Goal: Task Accomplishment & Management: Manage account settings

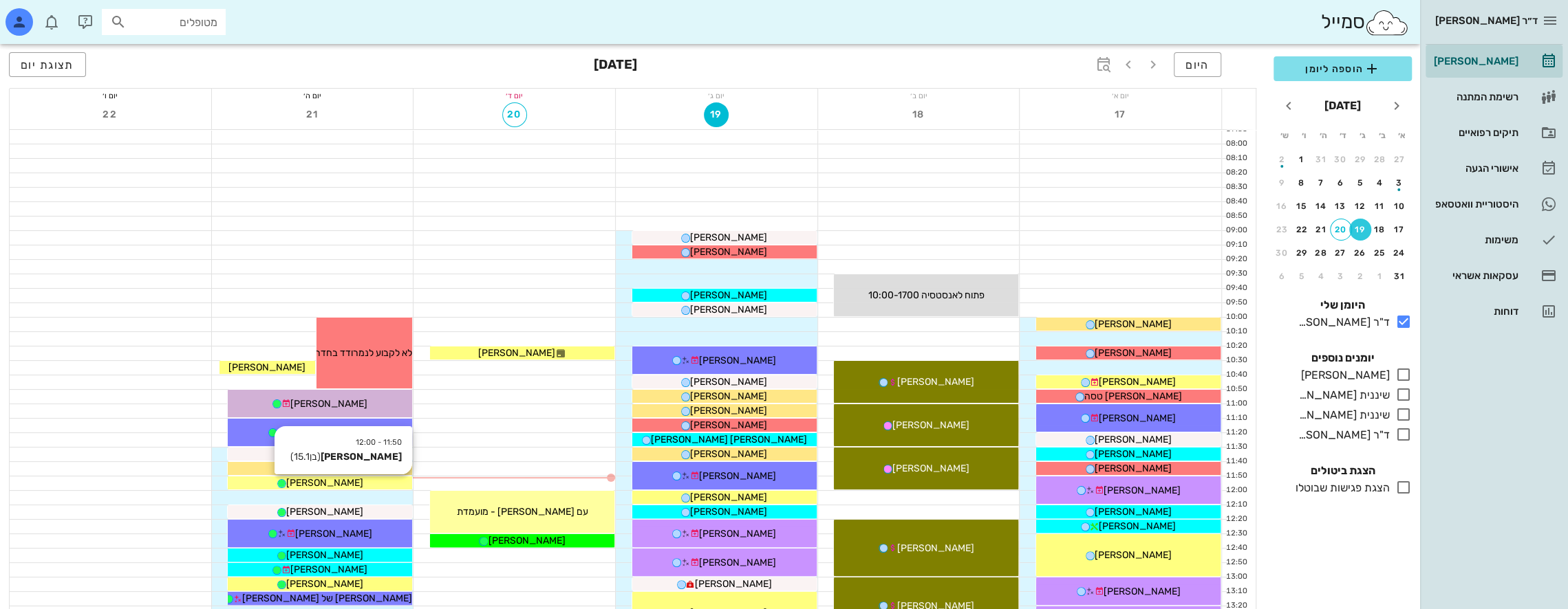
scroll to position [69, 0]
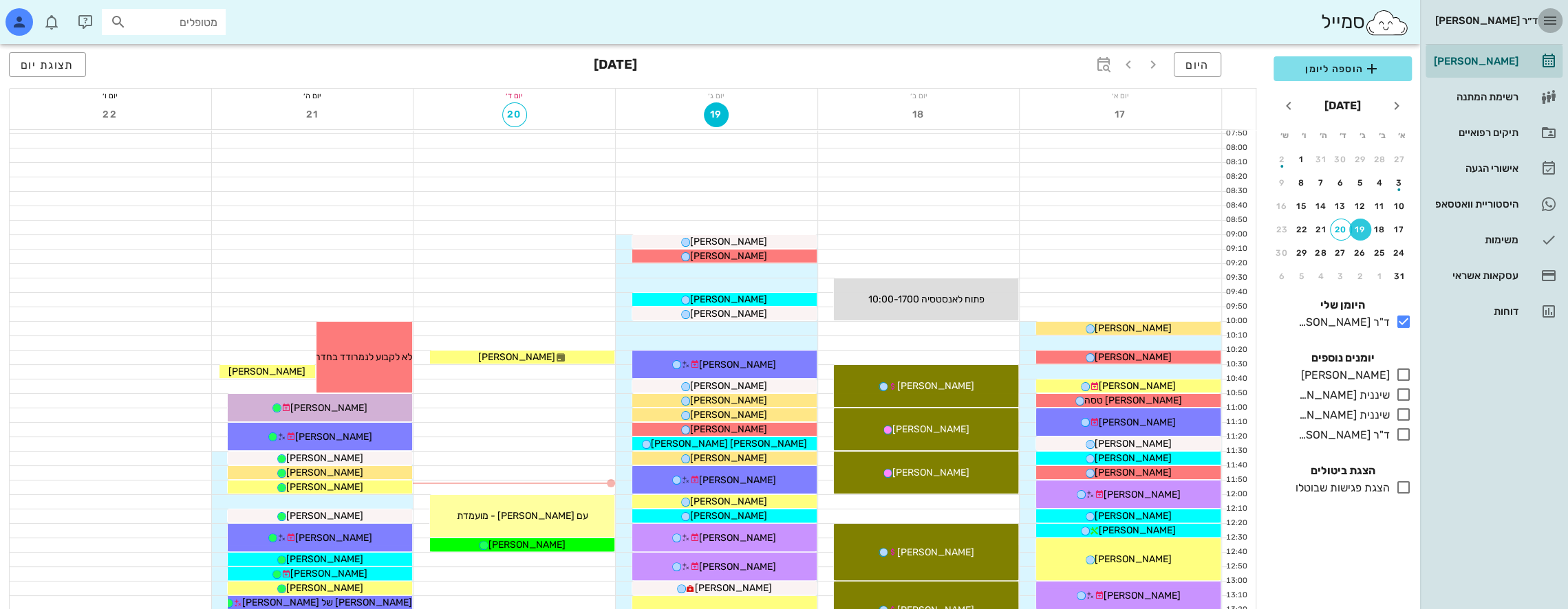
click at [1551, 20] on icon "button" at bounding box center [1549, 20] width 16 height 16
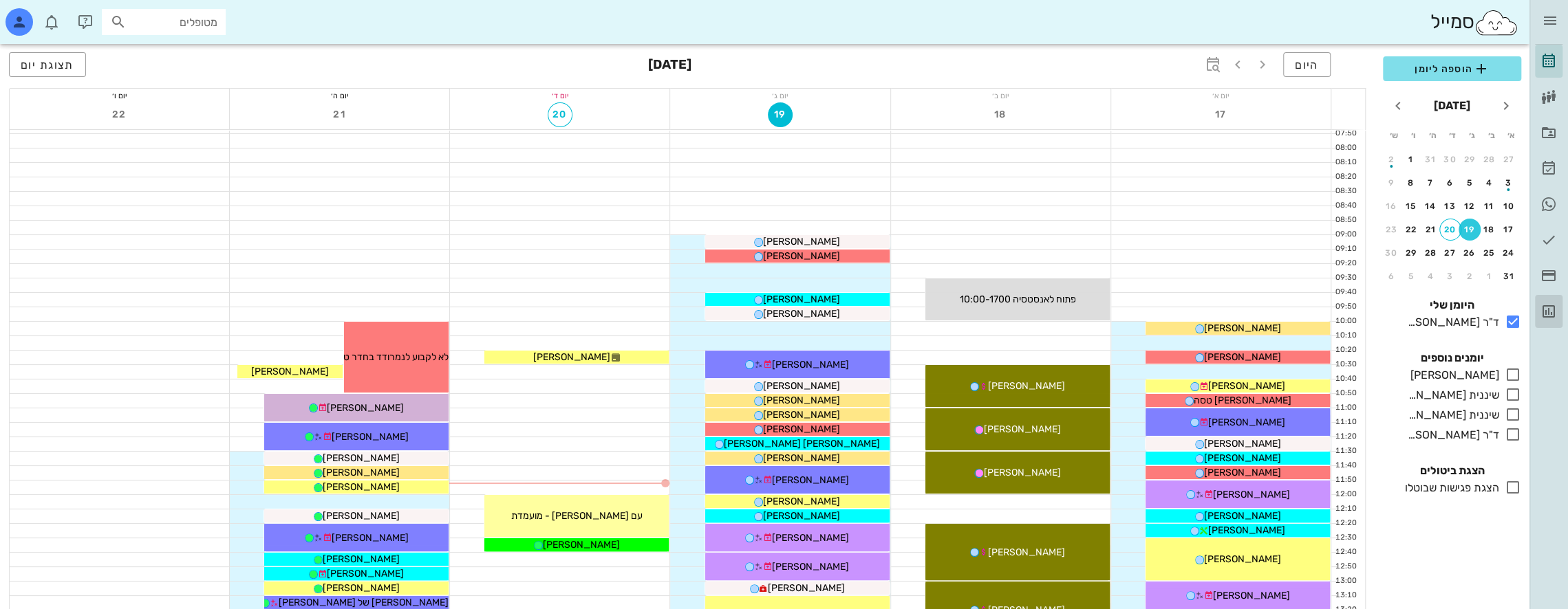
click at [1555, 308] on icon at bounding box center [1549, 311] width 16 height 16
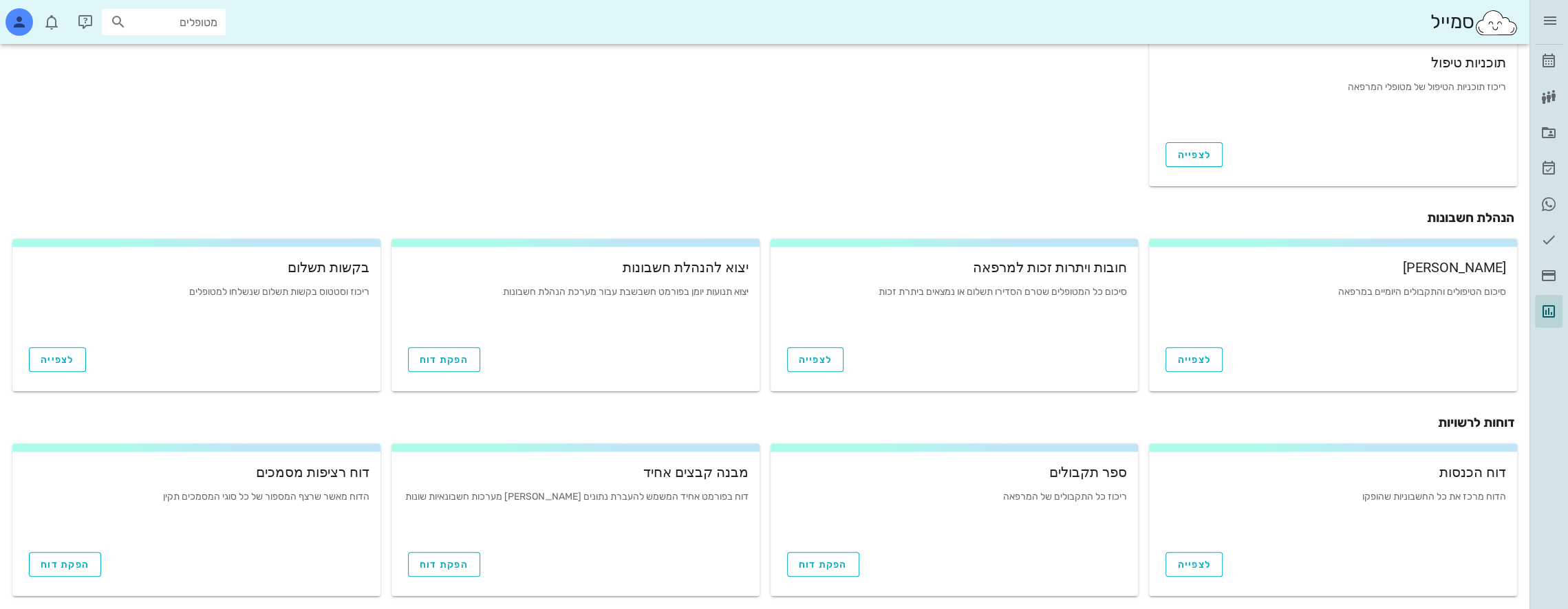
scroll to position [407, 0]
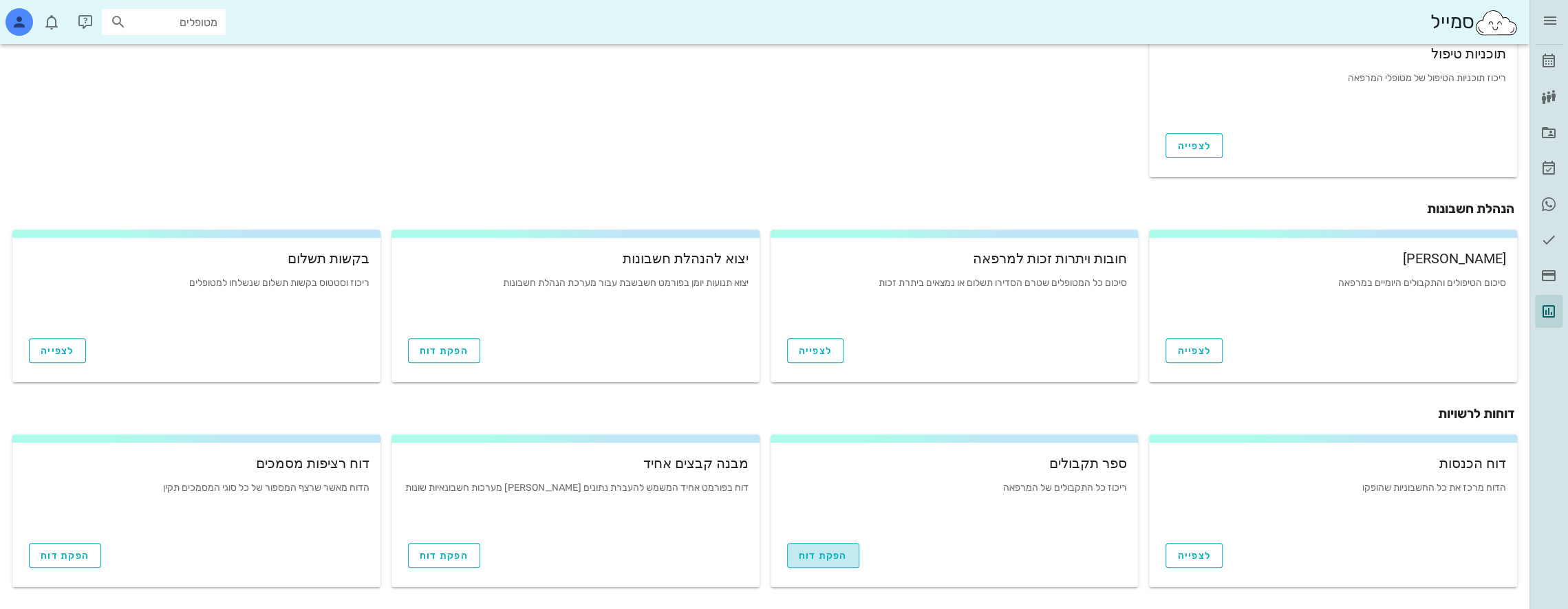
click at [822, 558] on span "הפקת דוח" at bounding box center [823, 556] width 49 height 12
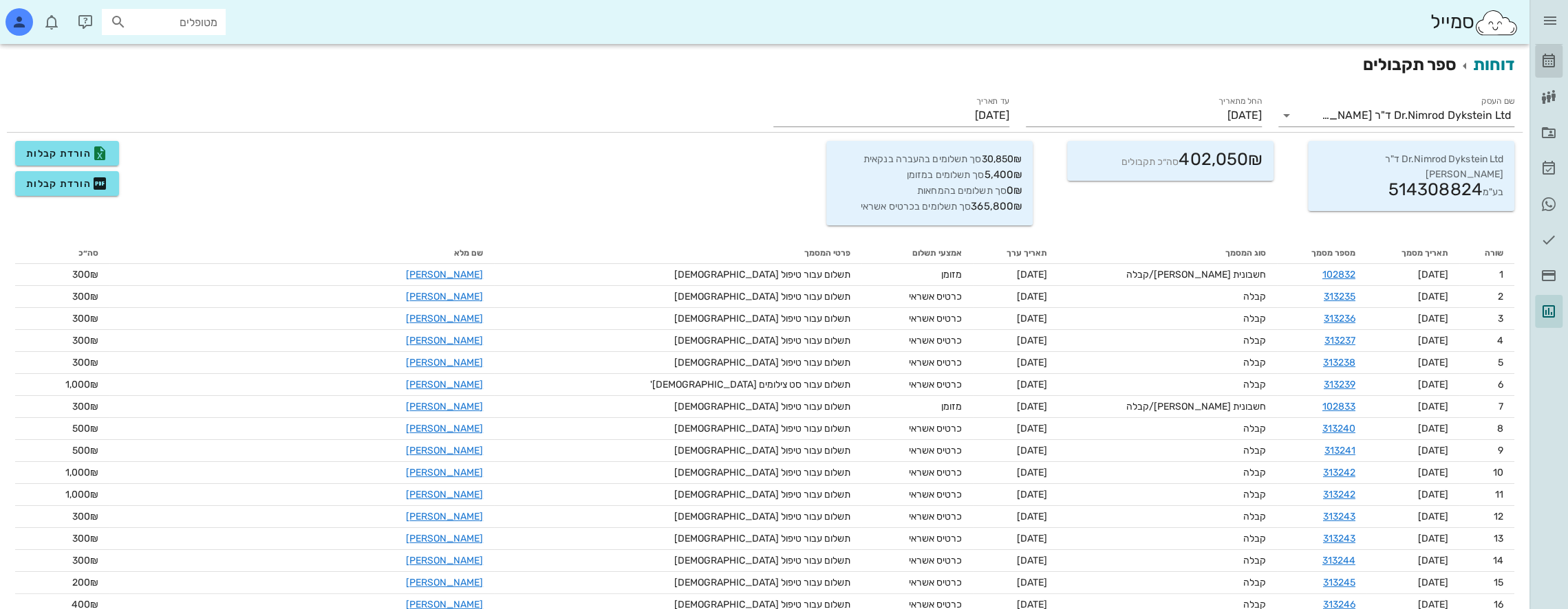
click at [1549, 55] on icon at bounding box center [1549, 60] width 16 height 16
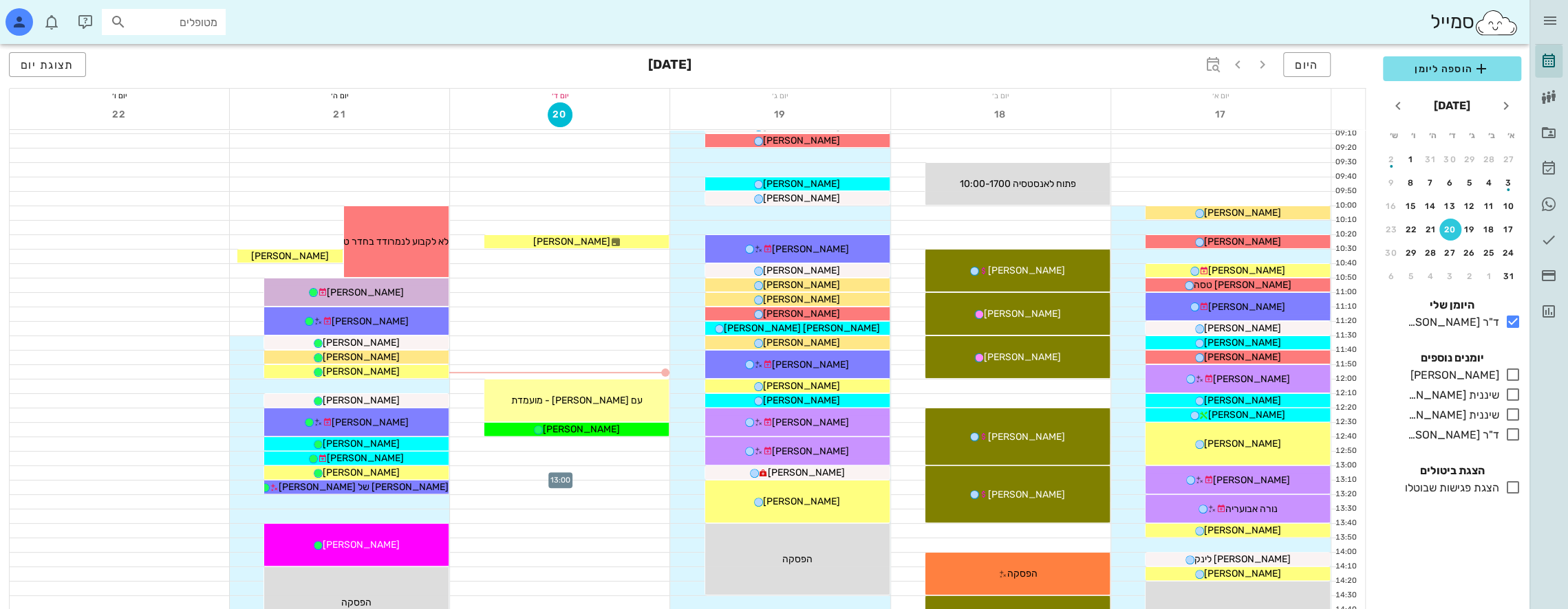
scroll to position [138, 0]
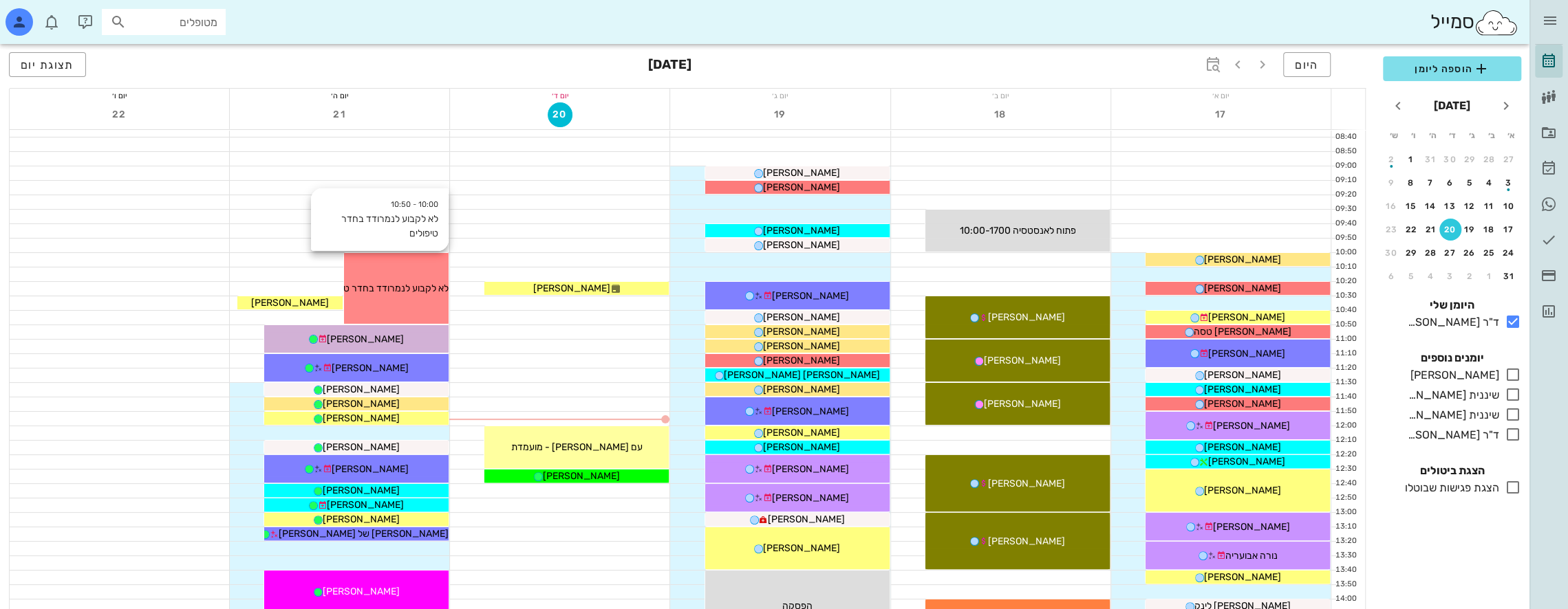
click at [417, 262] on div "10:00 - 10:50 לא לקבוע לנמרודד בחדר טיפולים לא לקבוע לנמרודד בחדר טיפולים" at bounding box center [396, 289] width 105 height 71
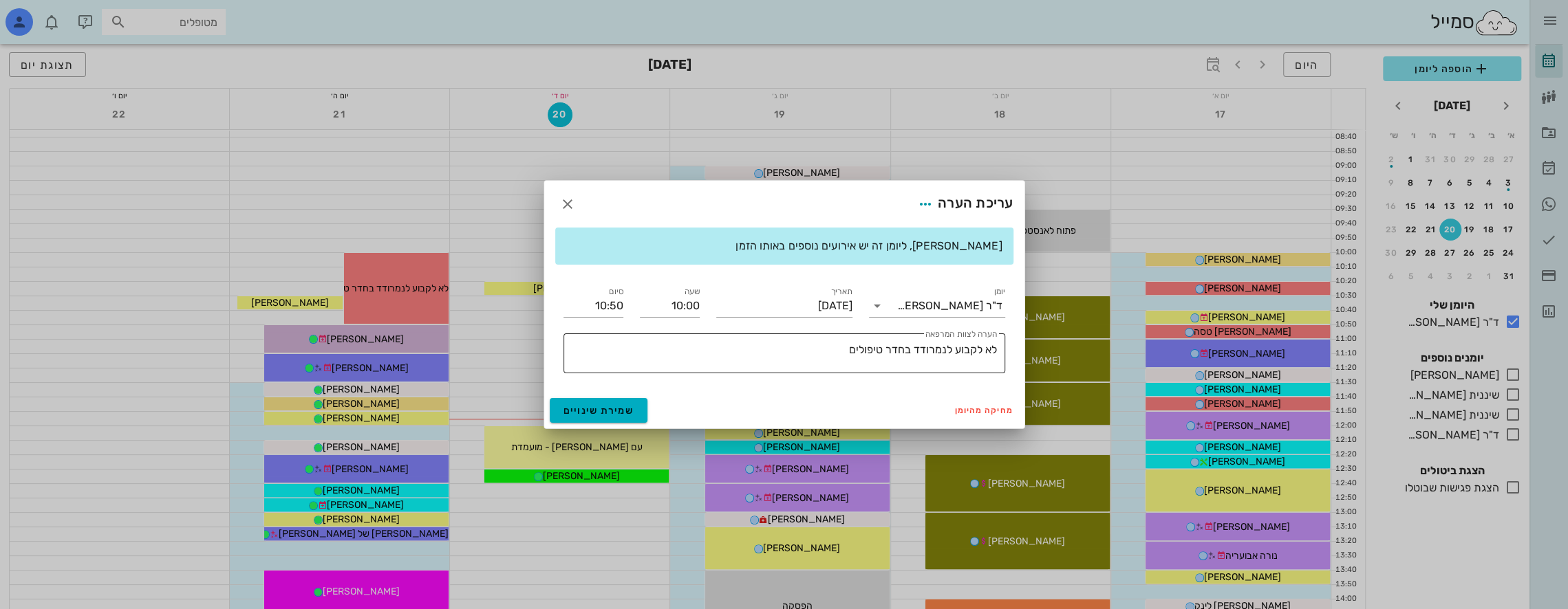
click at [921, 354] on textarea "לא לקבוע לנמרודד בחדר טיפולים" at bounding box center [781, 357] width 431 height 33
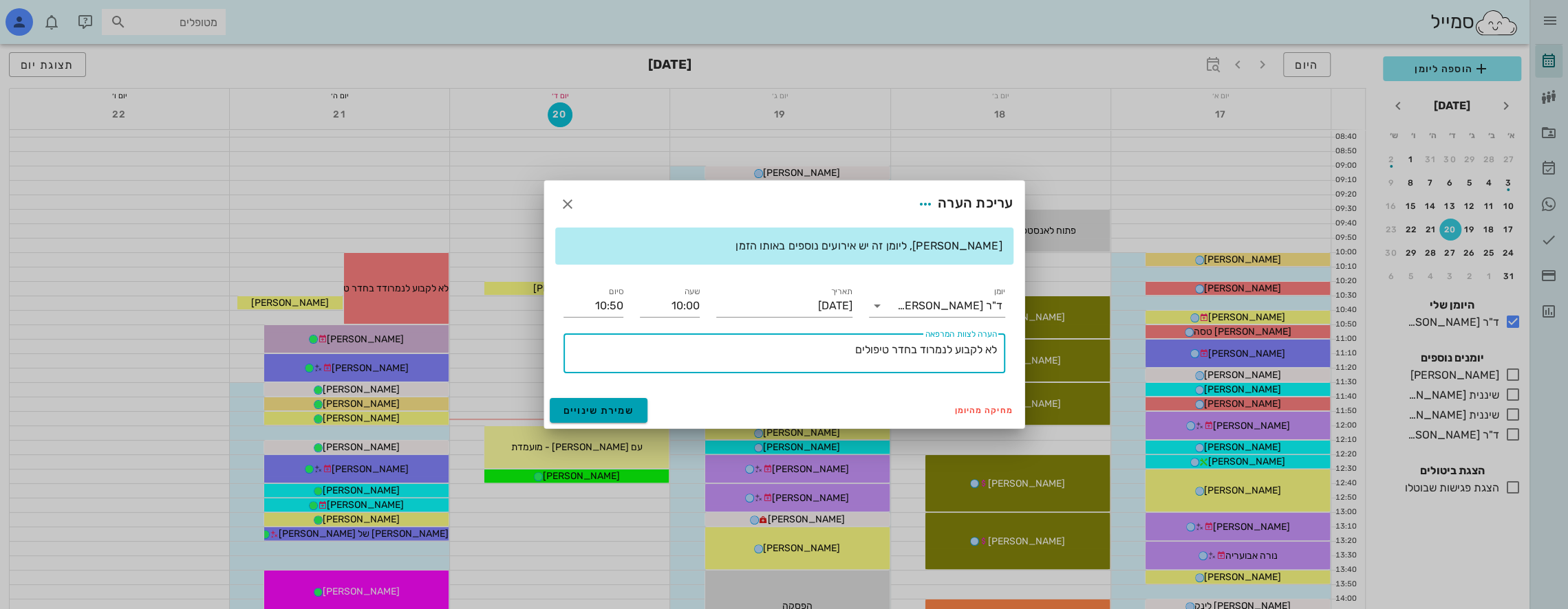
type textarea "לא לקבוע לנמרוד בחדר טיפולים"
click at [583, 403] on button "שמירת שינויים" at bounding box center [599, 410] width 98 height 25
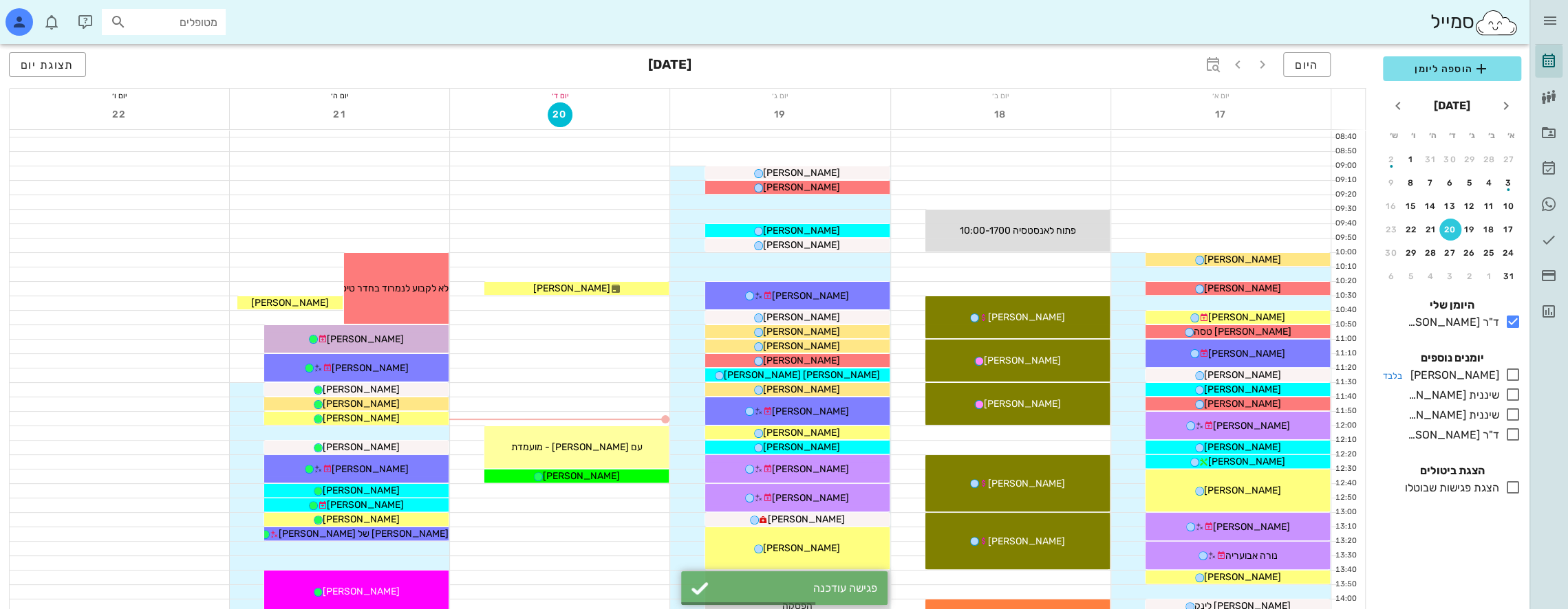
click at [1511, 368] on icon at bounding box center [1512, 375] width 16 height 16
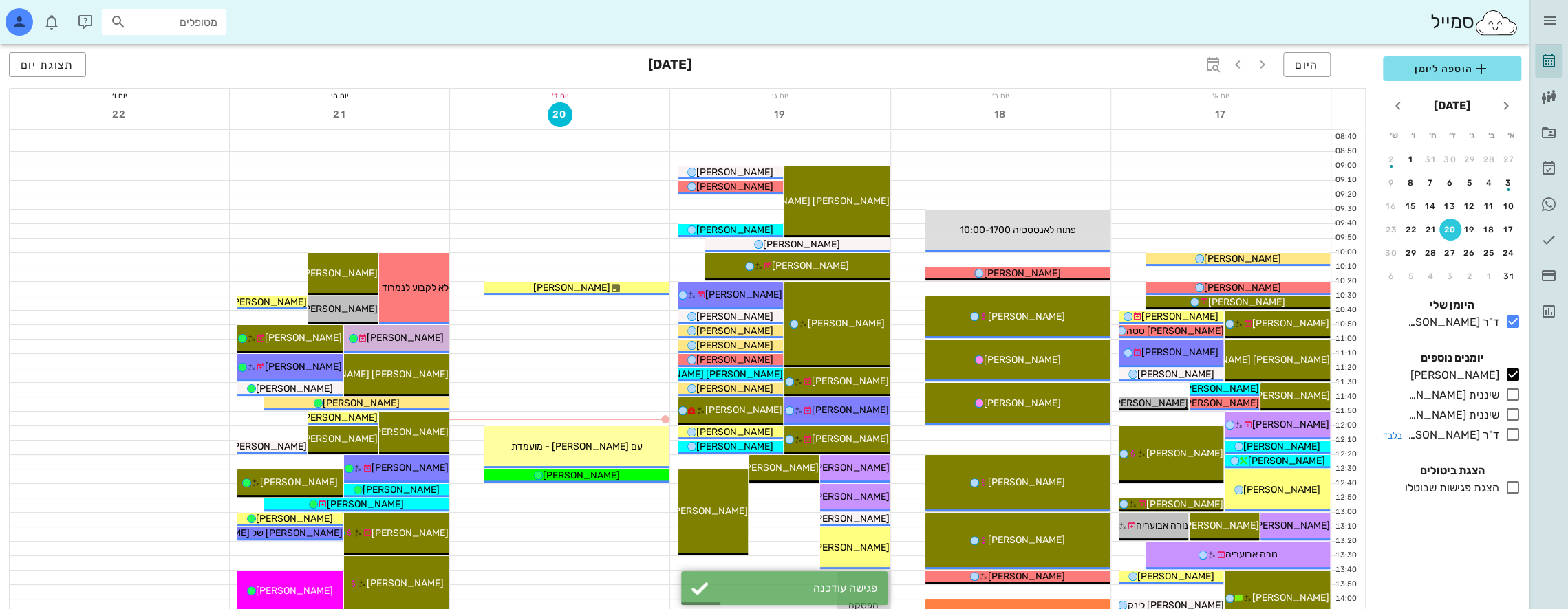
click at [1515, 430] on icon at bounding box center [1512, 434] width 16 height 16
